Goal: Navigation & Orientation: Find specific page/section

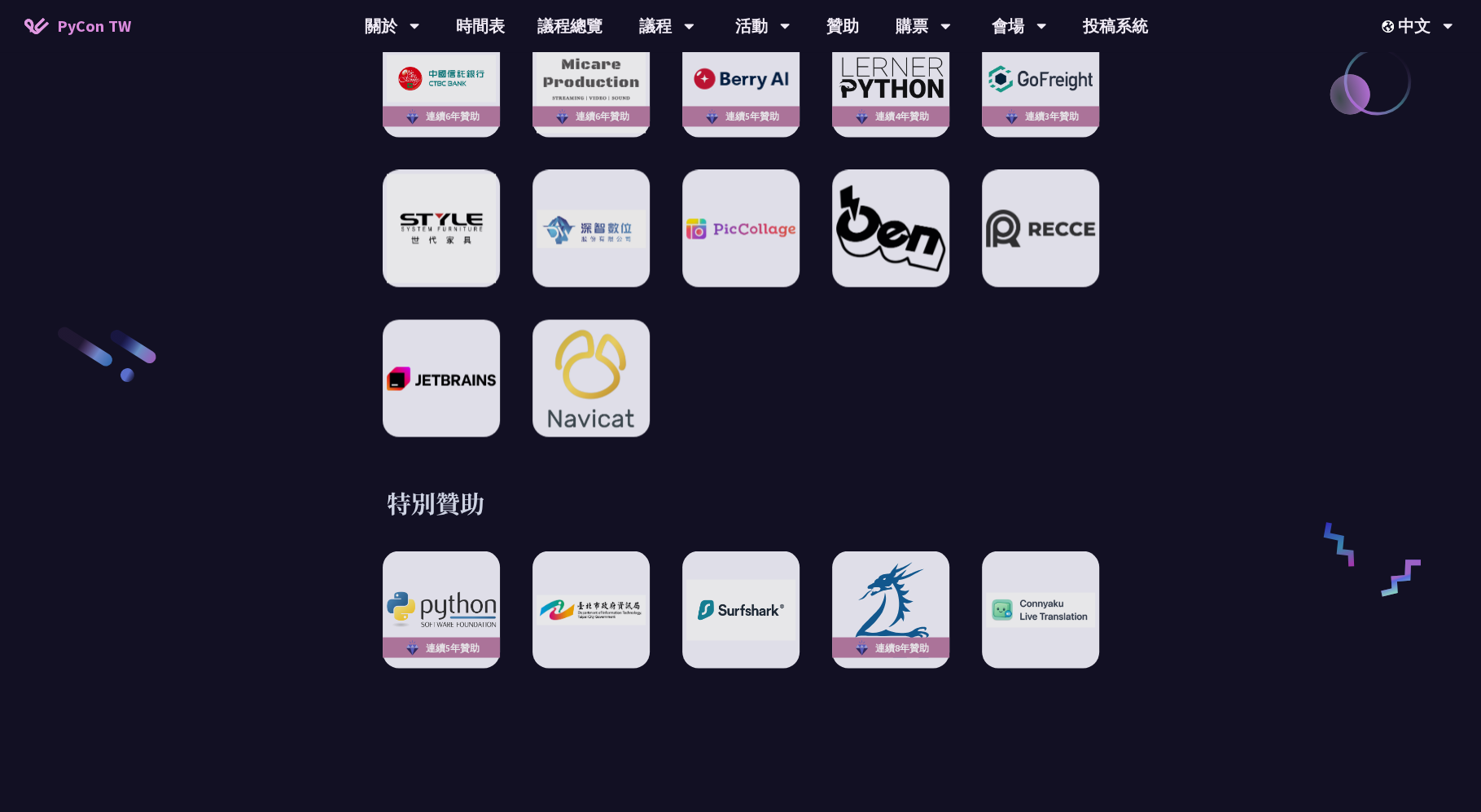
scroll to position [2614, 0]
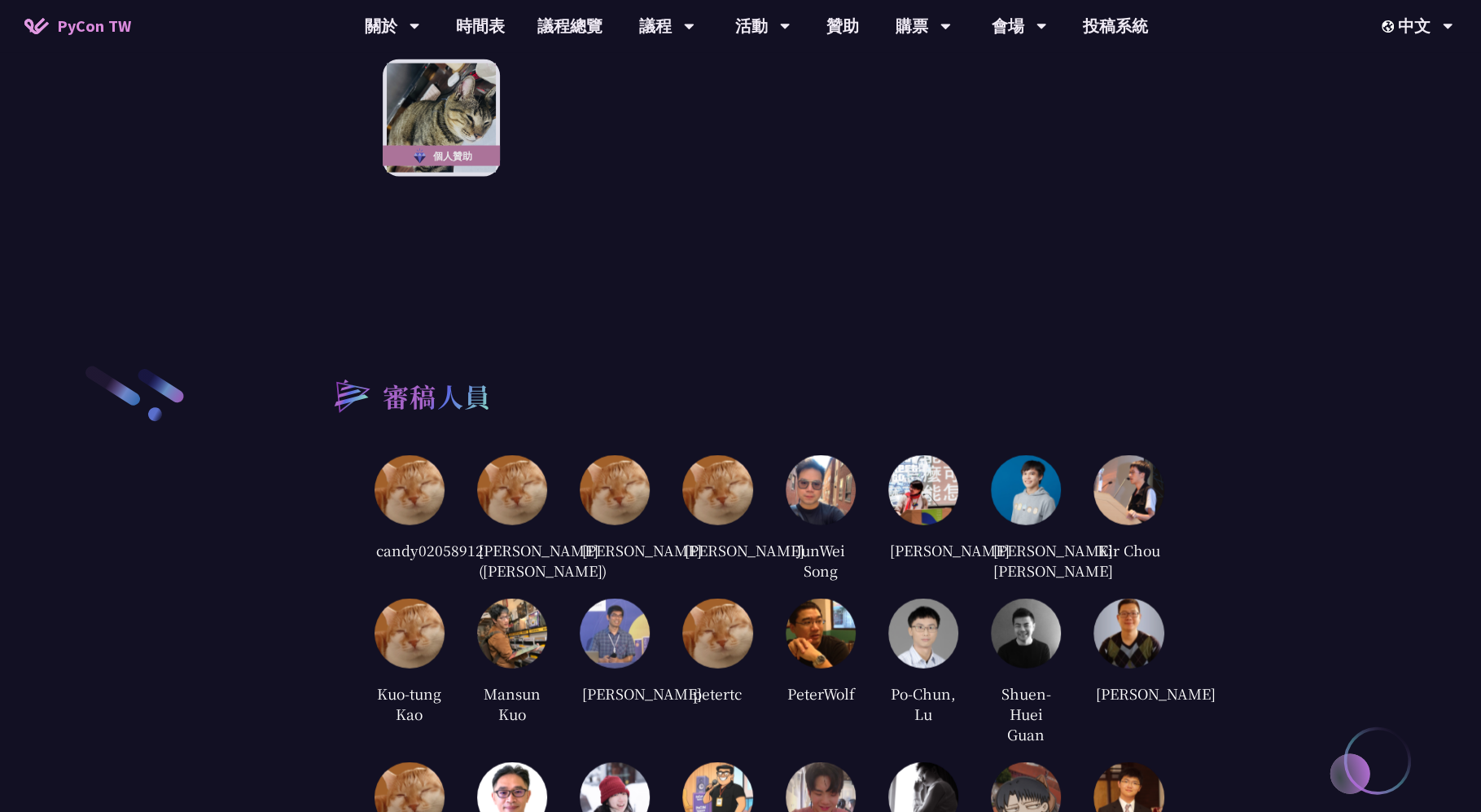
scroll to position [3125, 0]
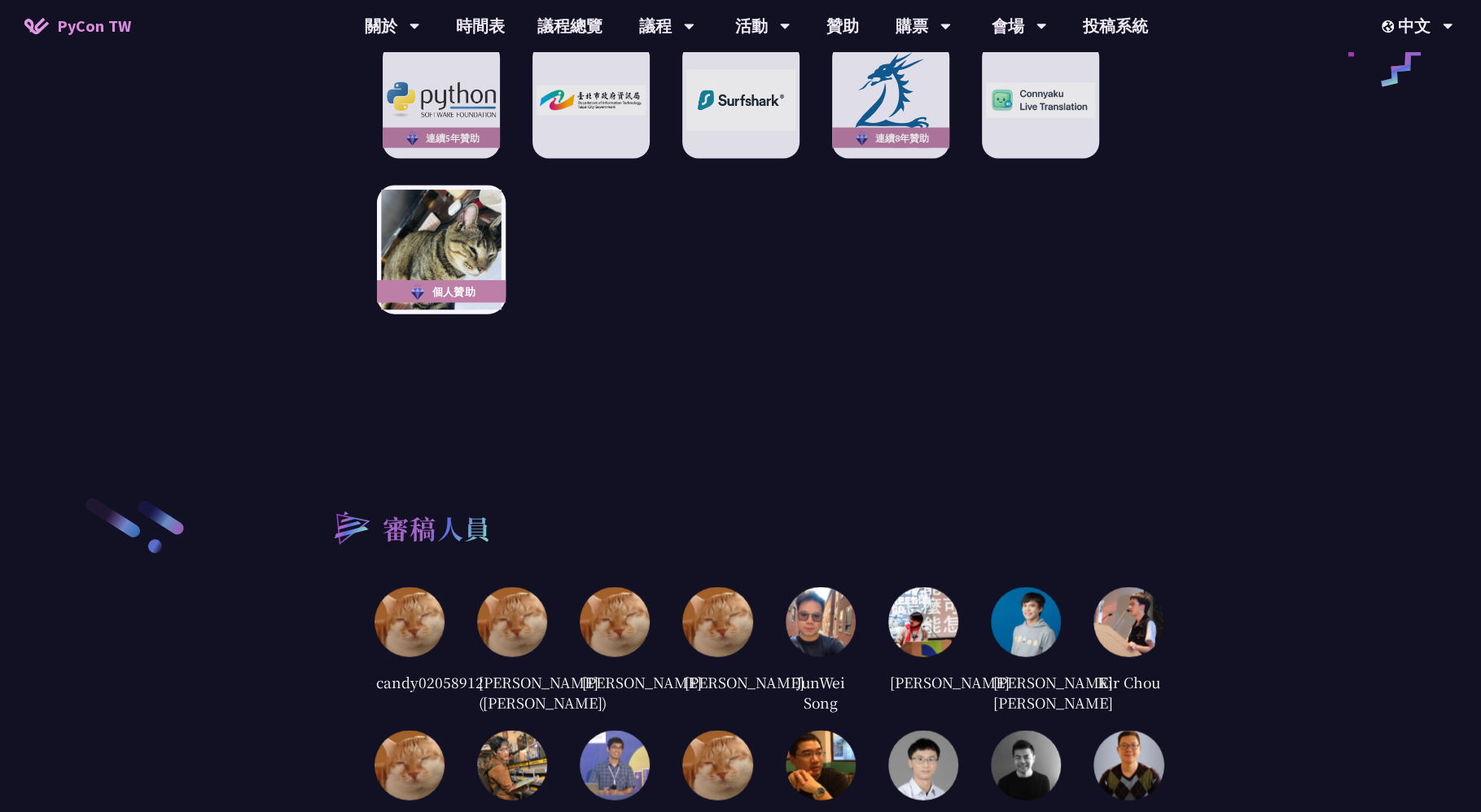
click at [460, 227] on img at bounding box center [441, 250] width 120 height 120
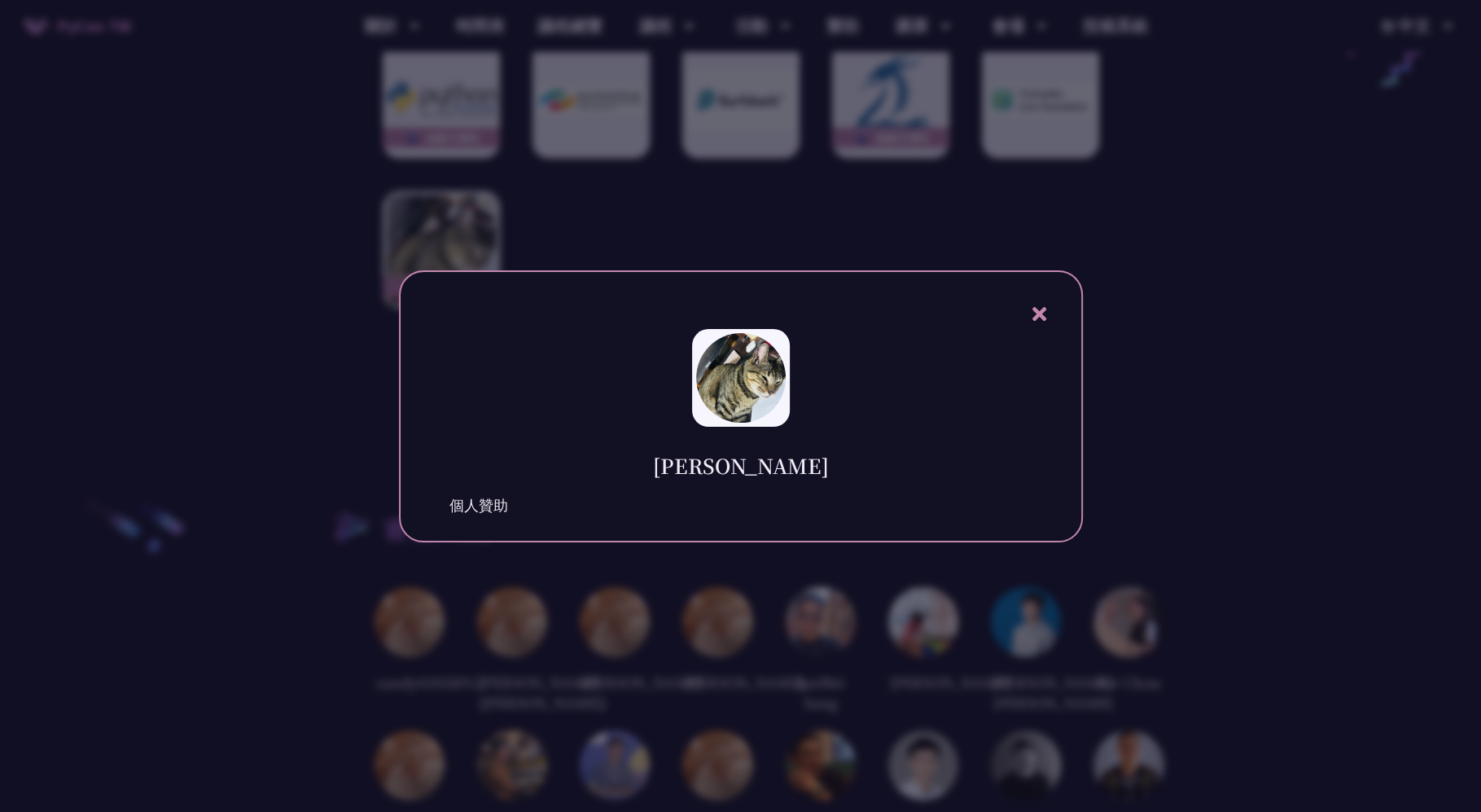
click at [1037, 315] on icon at bounding box center [1039, 314] width 14 height 14
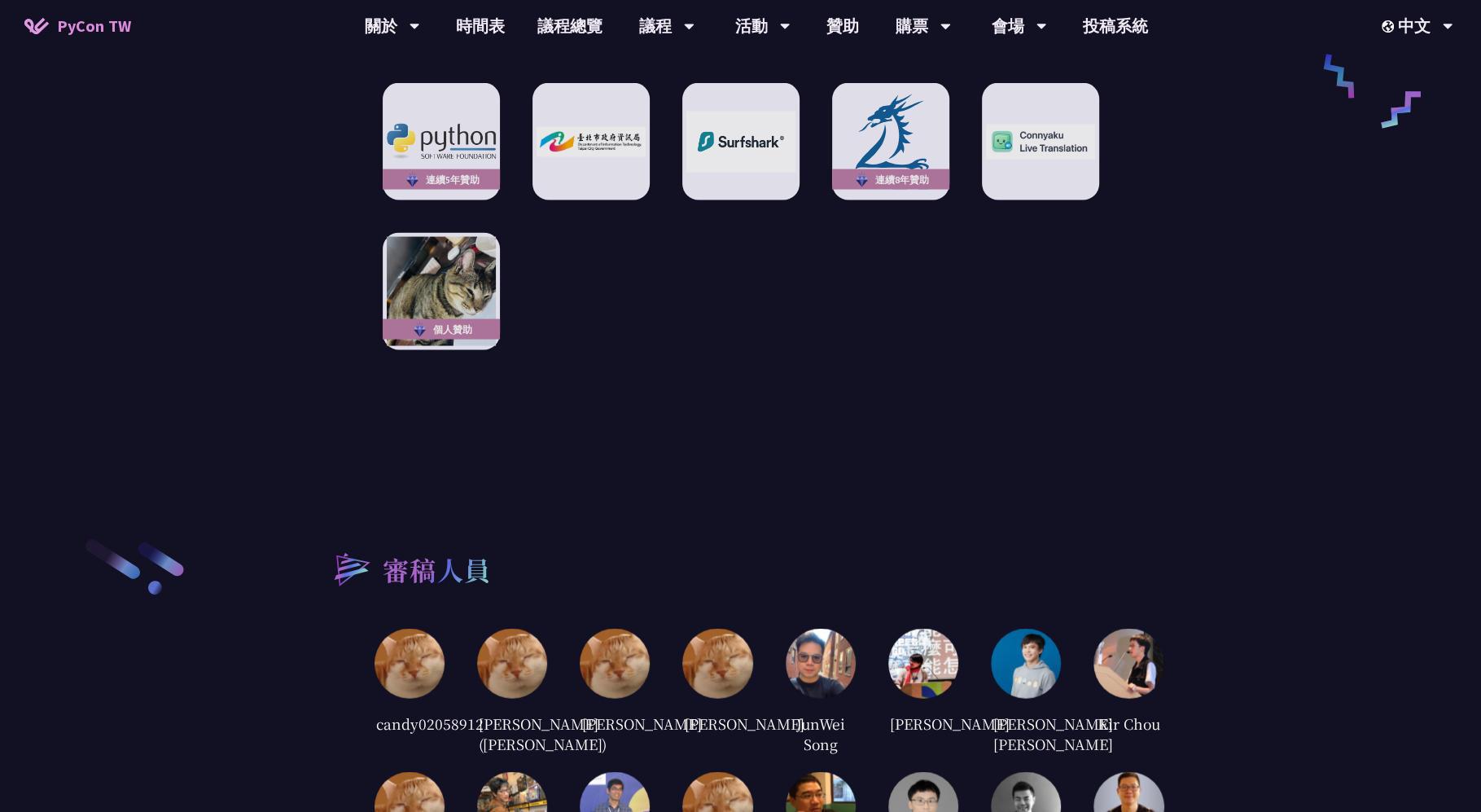
scroll to position [3082, 0]
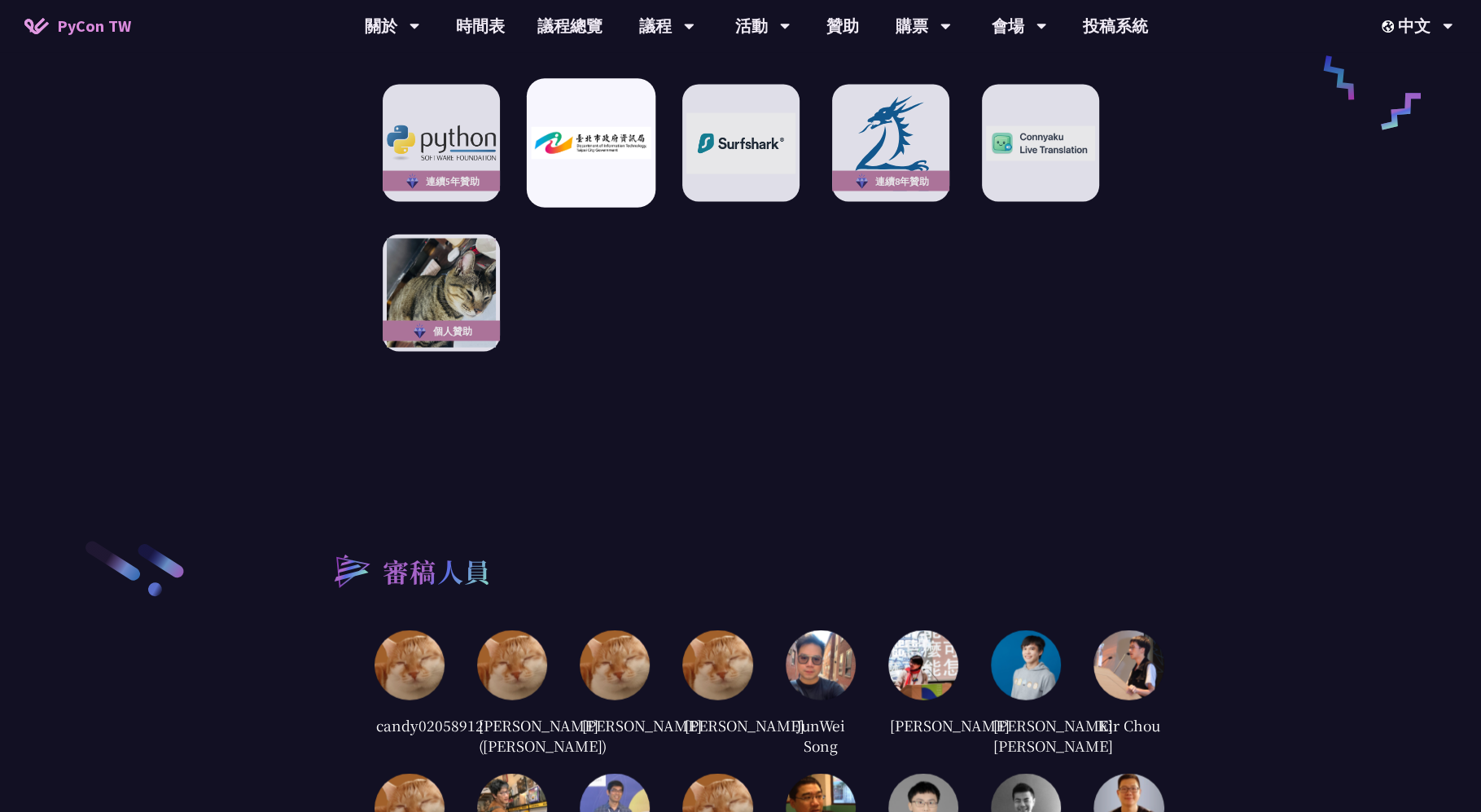
click at [618, 148] on div at bounding box center [591, 143] width 129 height 129
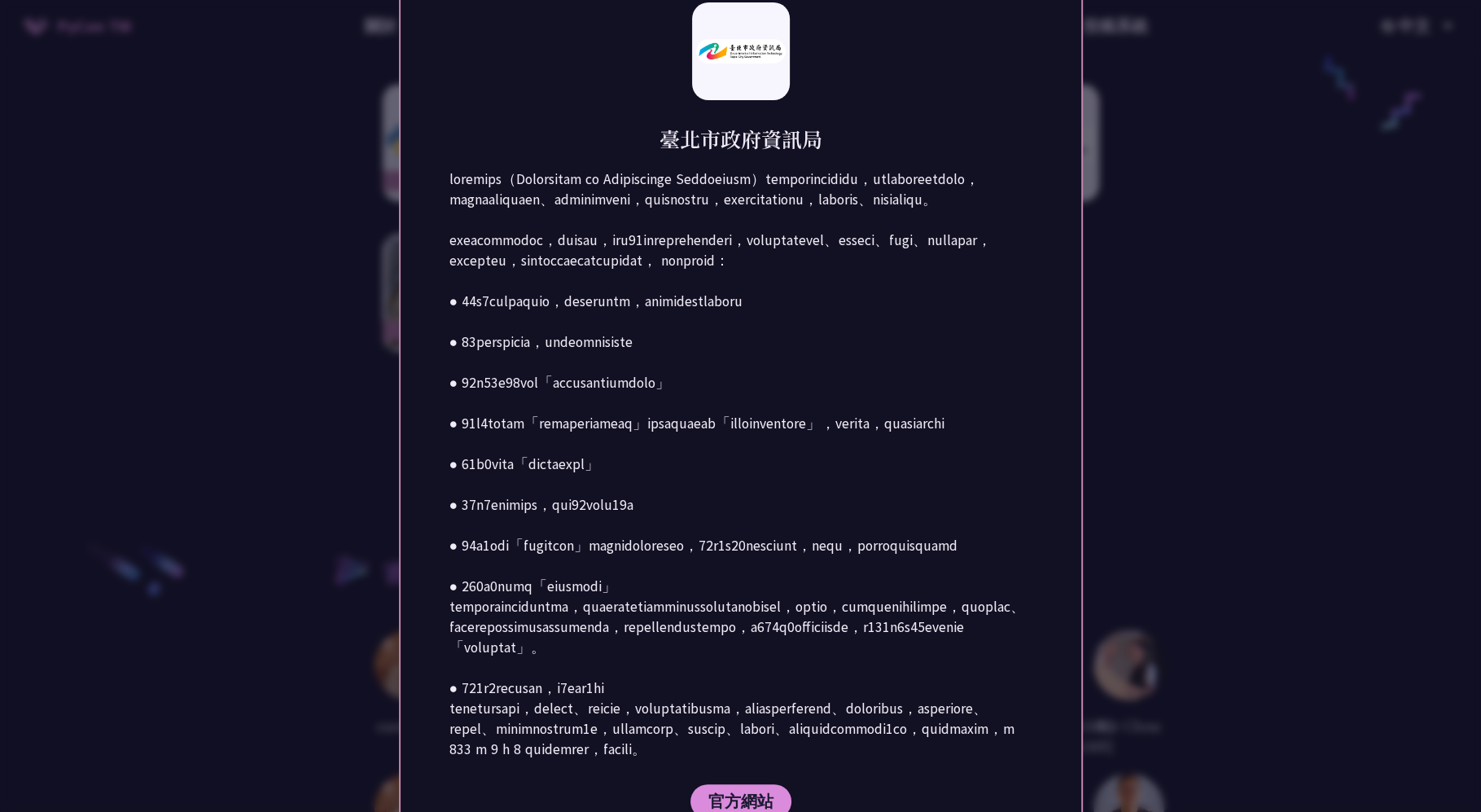
click at [1188, 351] on div at bounding box center [740, 406] width 1481 height 812
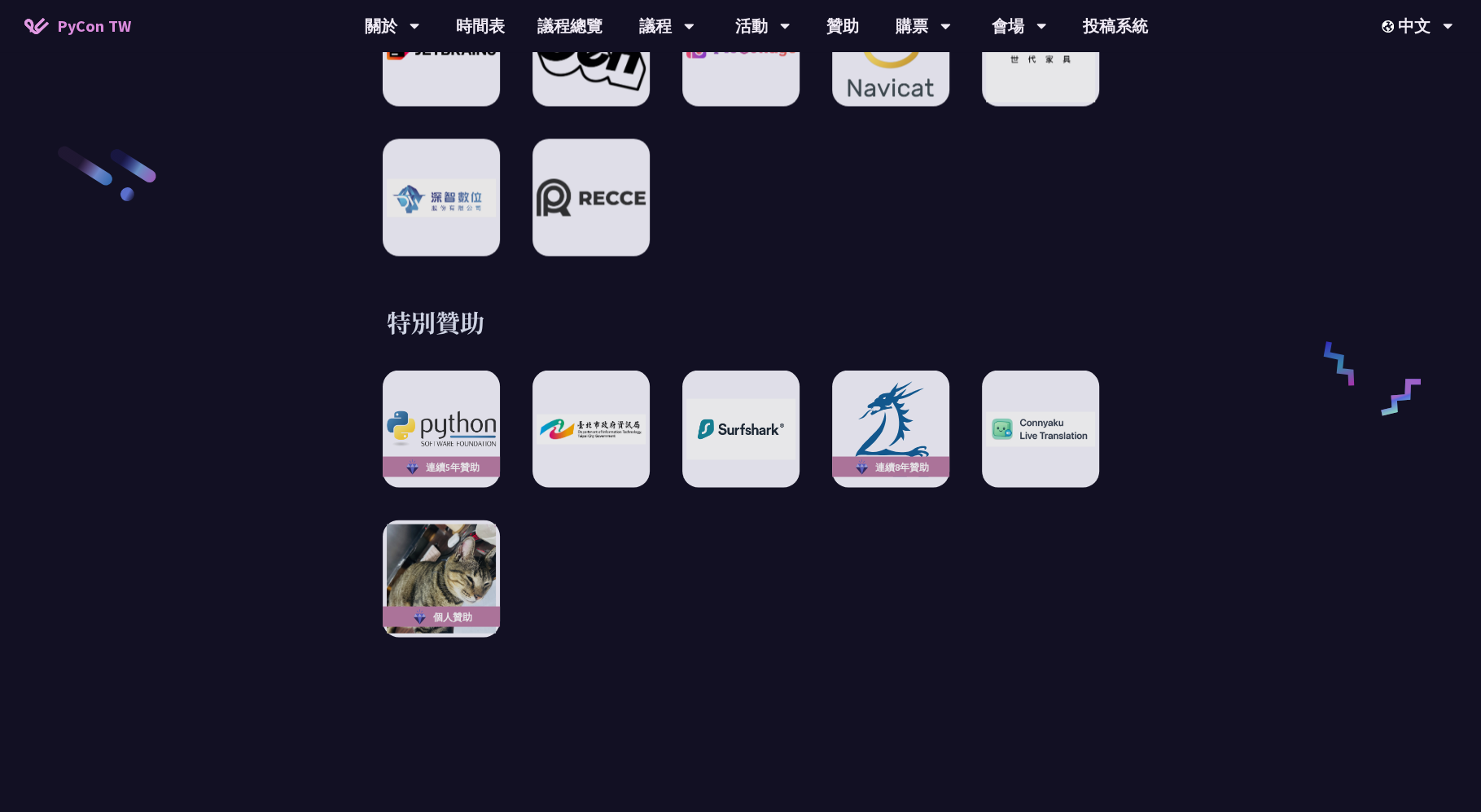
scroll to position [2801, 0]
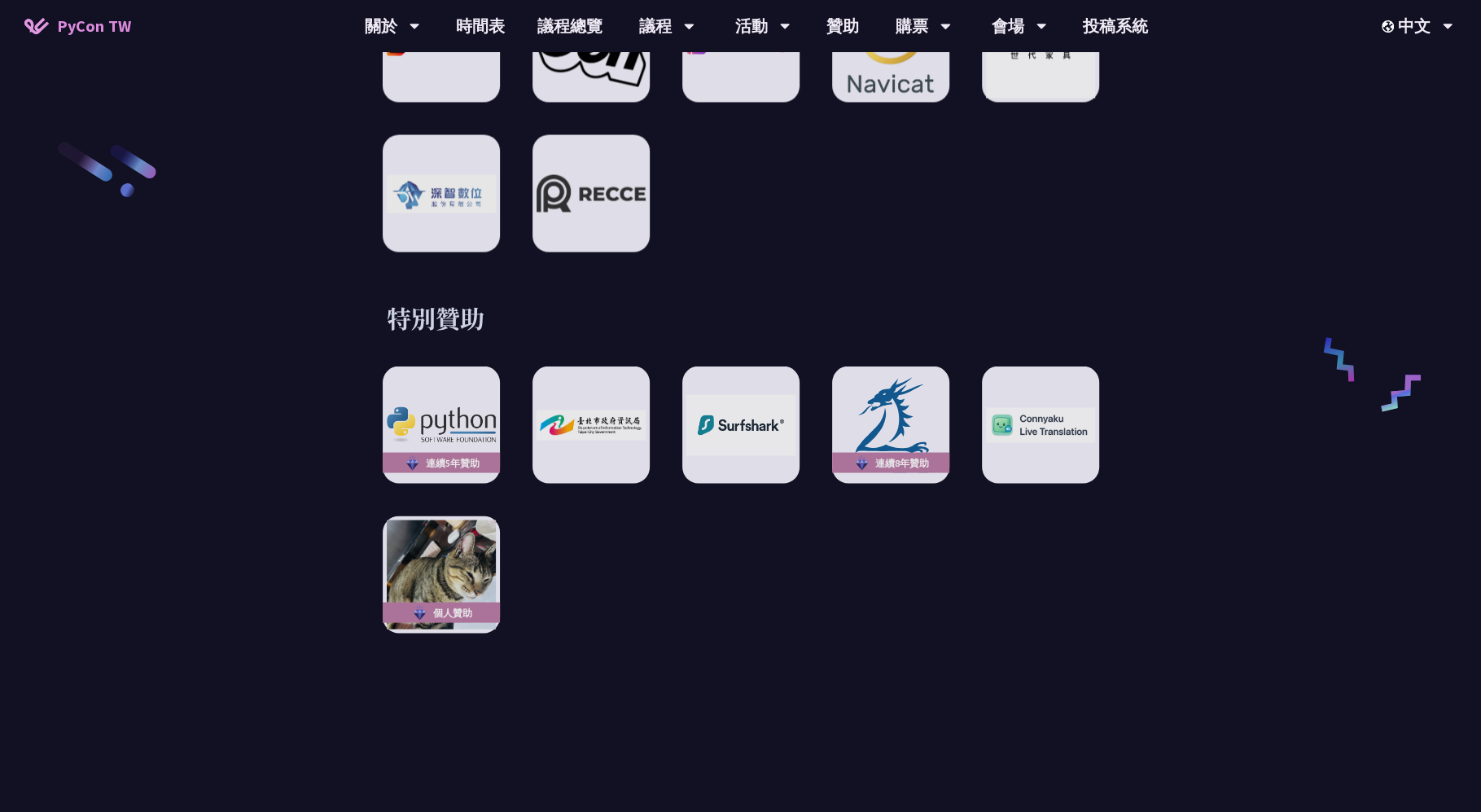
click at [379, 570] on div "特別贊助 連續5年贊助 連續8年贊助 個人贊助" at bounding box center [741, 467] width 847 height 332
click at [443, 586] on img at bounding box center [441, 574] width 120 height 120
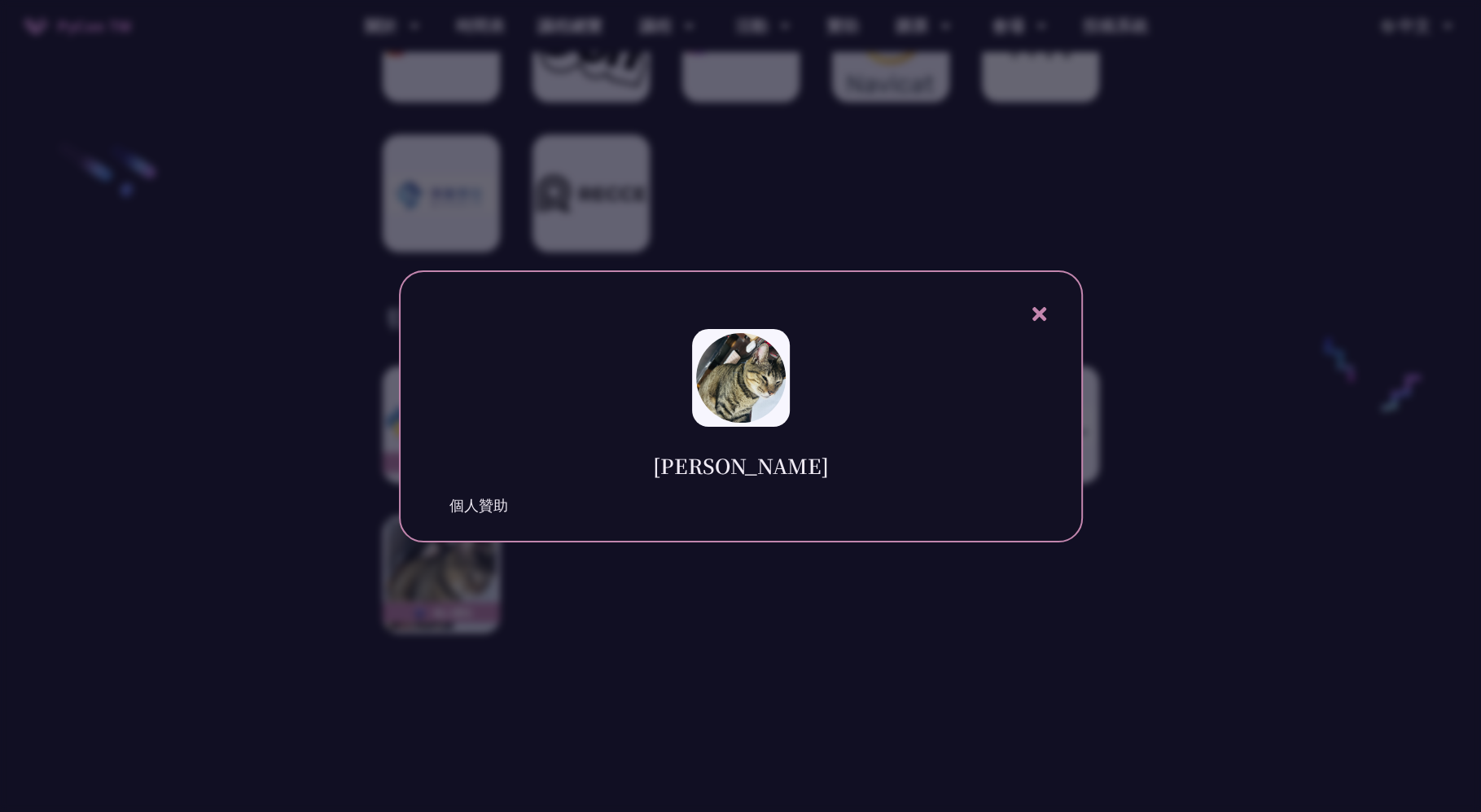
click at [738, 811] on div at bounding box center [740, 406] width 1481 height 812
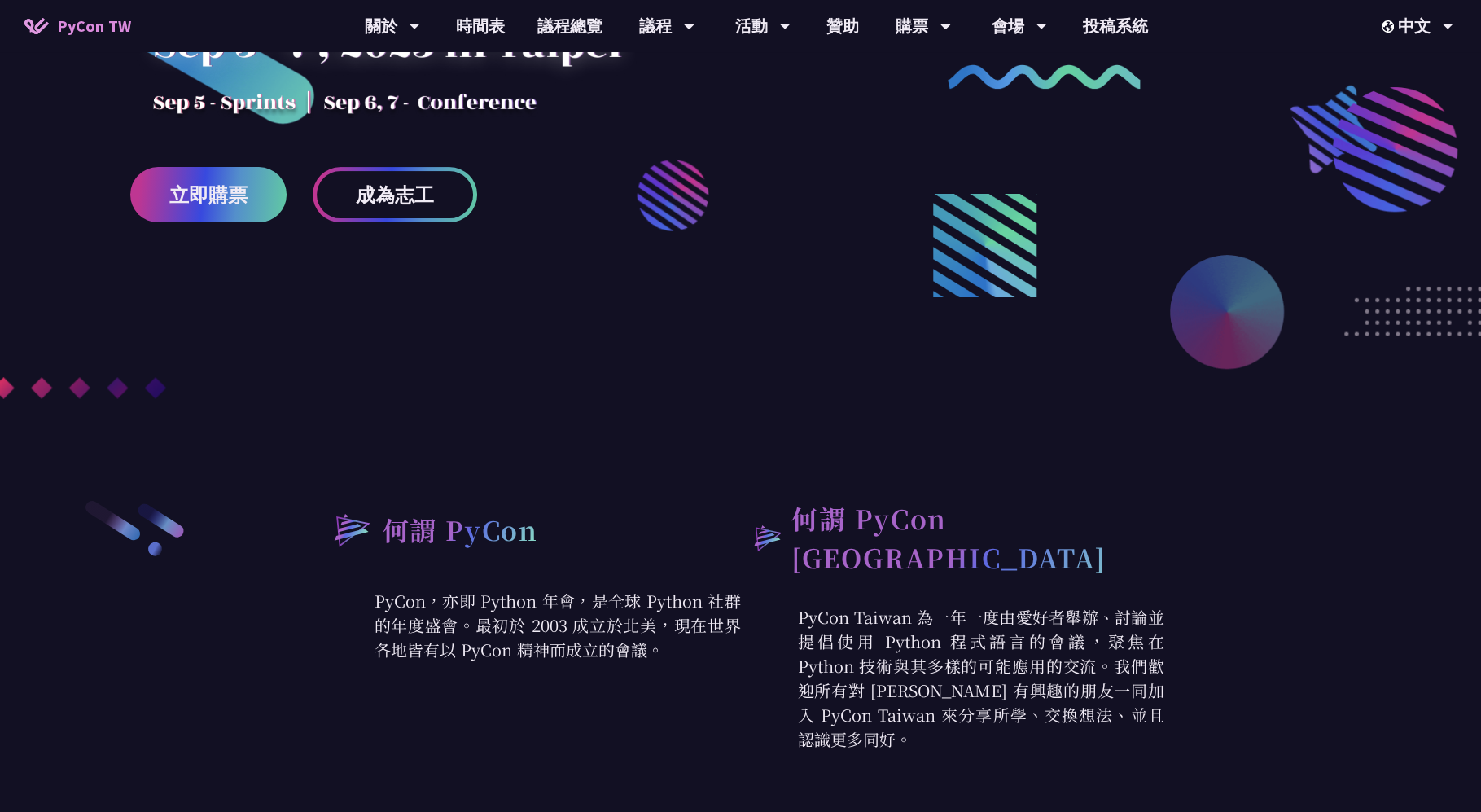
scroll to position [201, 0]
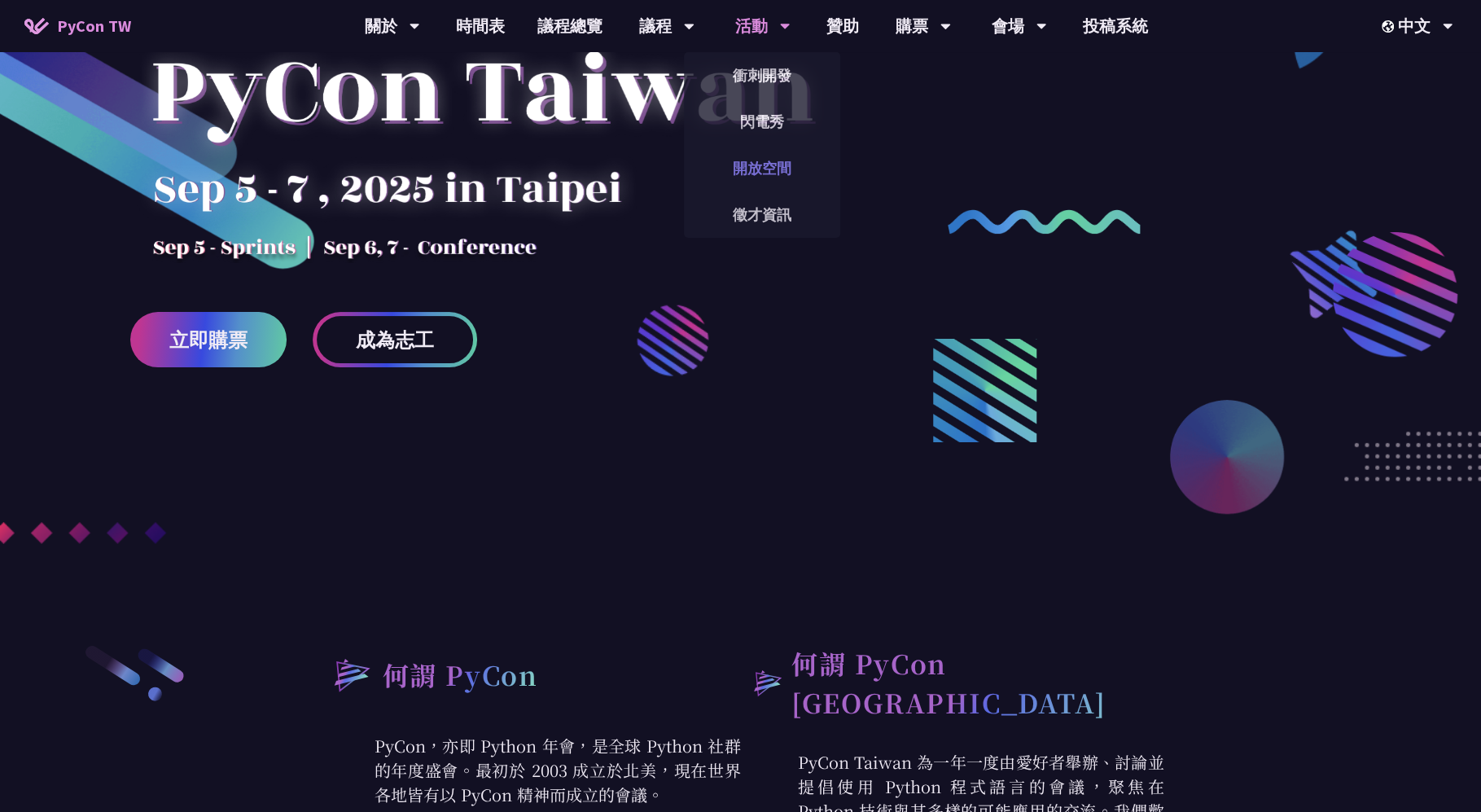
click at [771, 159] on link "開放空間" at bounding box center [762, 168] width 156 height 38
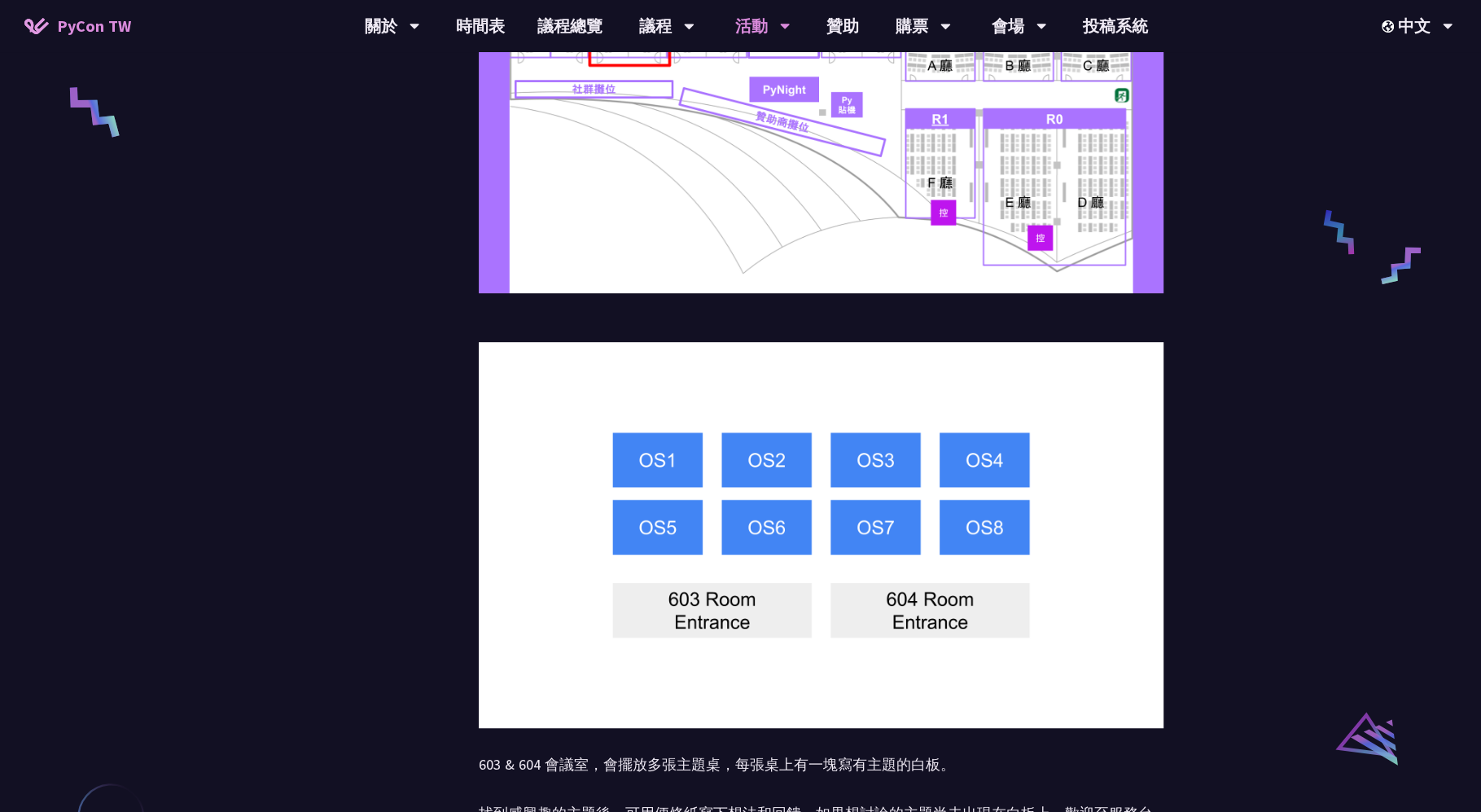
scroll to position [668, 0]
